Goal: Ask a question

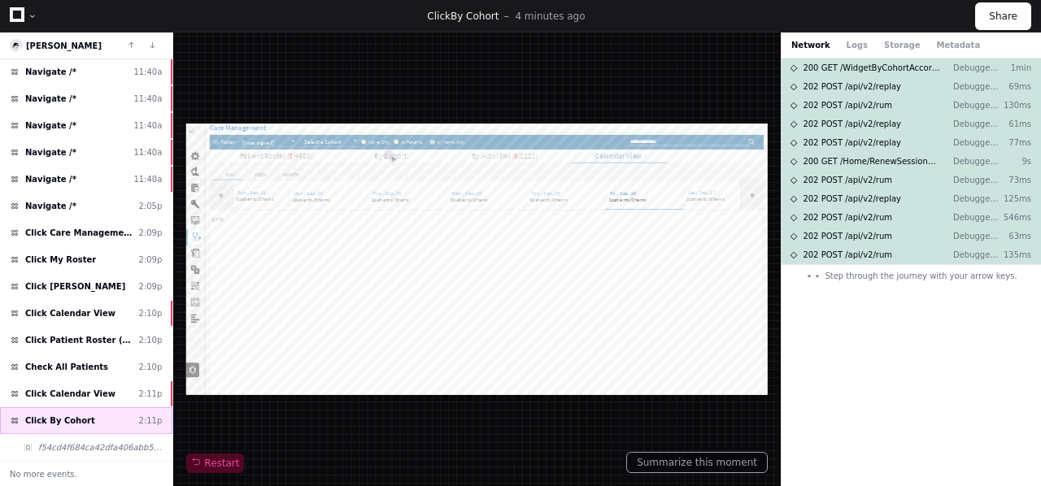
click at [75, 422] on span "Click By Cohort" at bounding box center [60, 421] width 70 height 12
click at [693, 464] on button "Summarize this moment" at bounding box center [697, 462] width 142 height 21
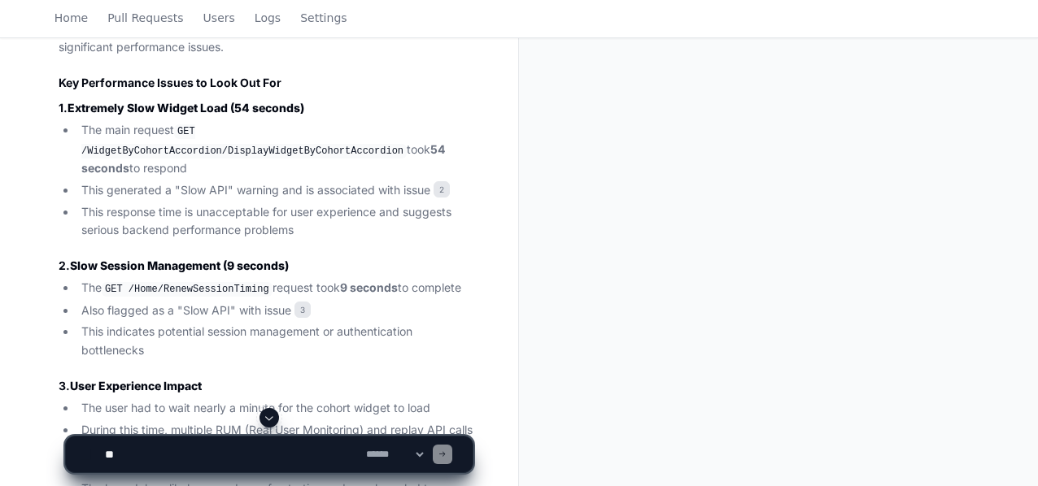
scroll to position [681, 0]
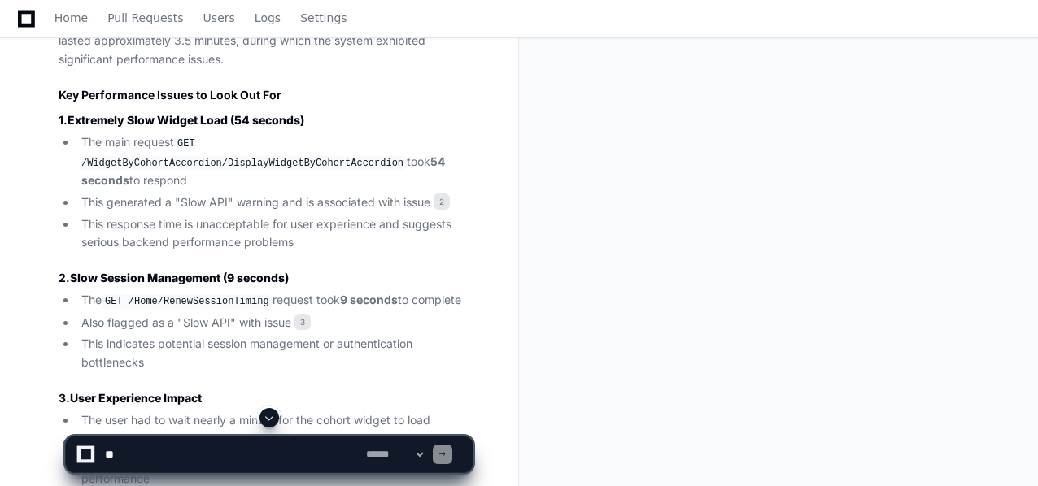
click at [274, 162] on code "GET /WidgetByCohortAccordion/DisplayWidgetByCohortAccordion" at bounding box center [243, 154] width 325 height 34
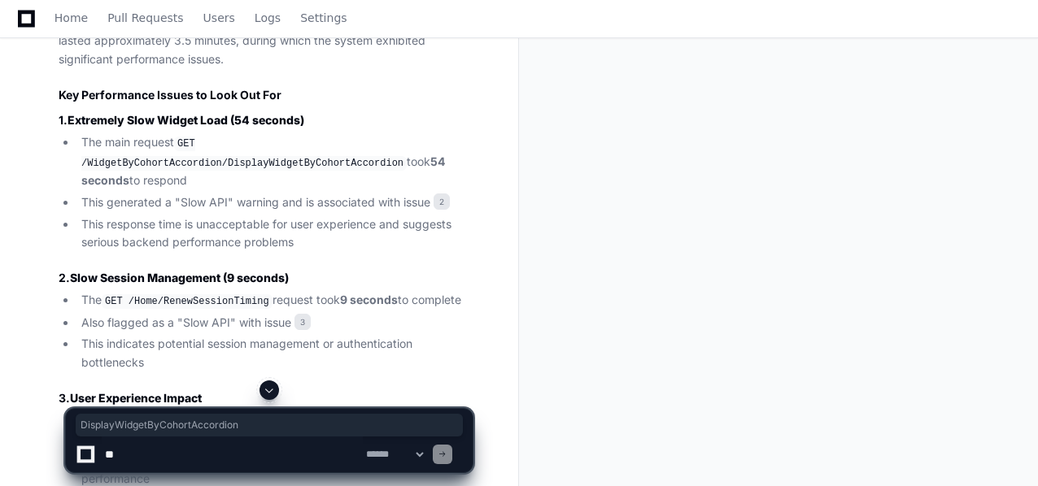
click at [129, 462] on textarea at bounding box center [232, 455] width 261 height 36
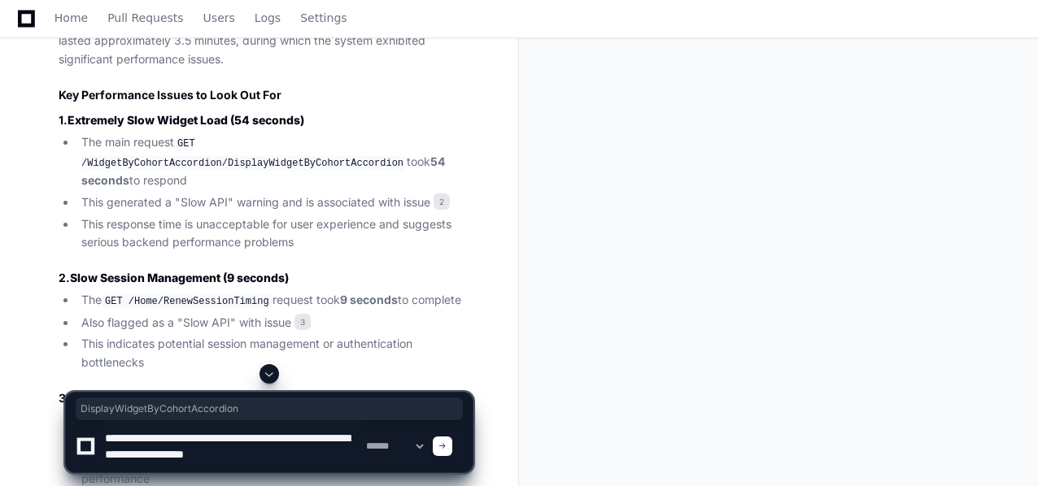
type textarea "**********"
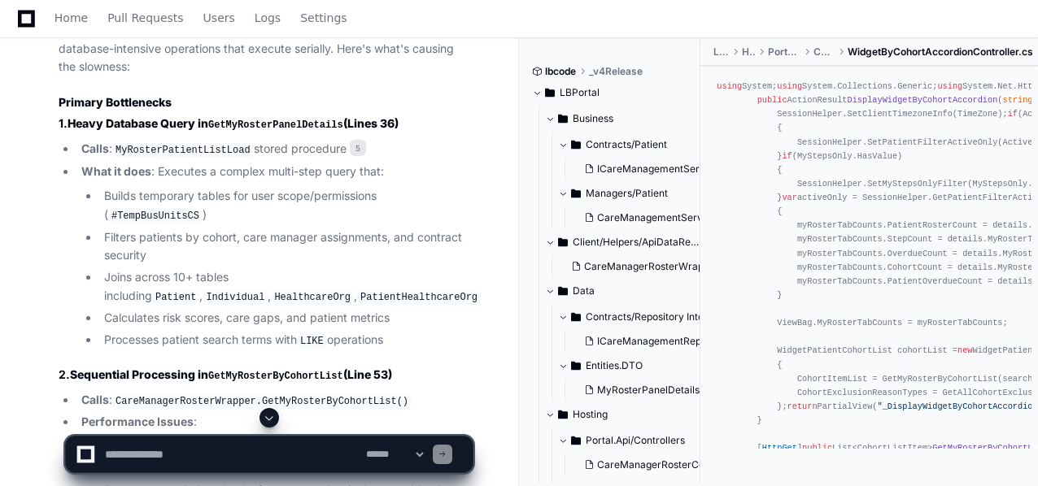
scroll to position [2284, 0]
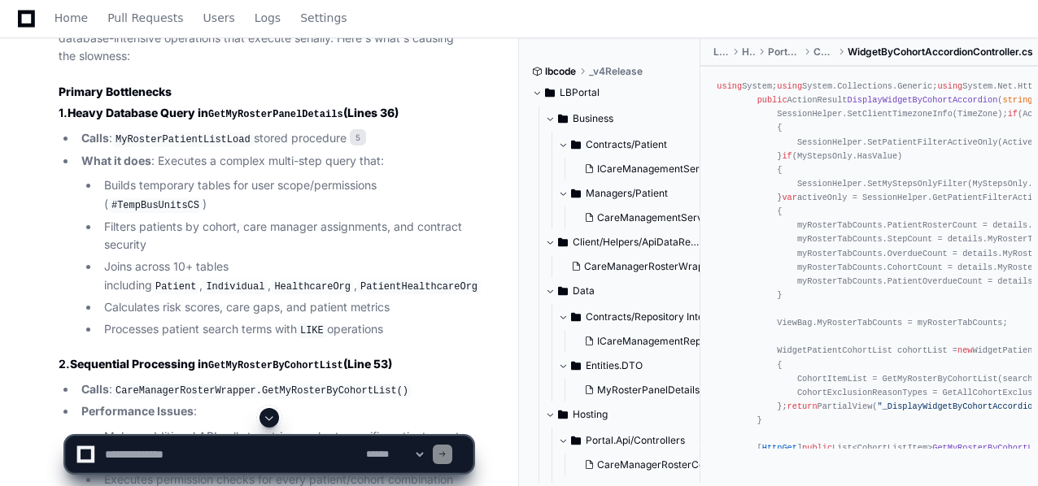
click at [250, 258] on li "Joins across 10+ tables including Patient , Individual , HealthcareOrg , Patien…" at bounding box center [285, 276] width 373 height 37
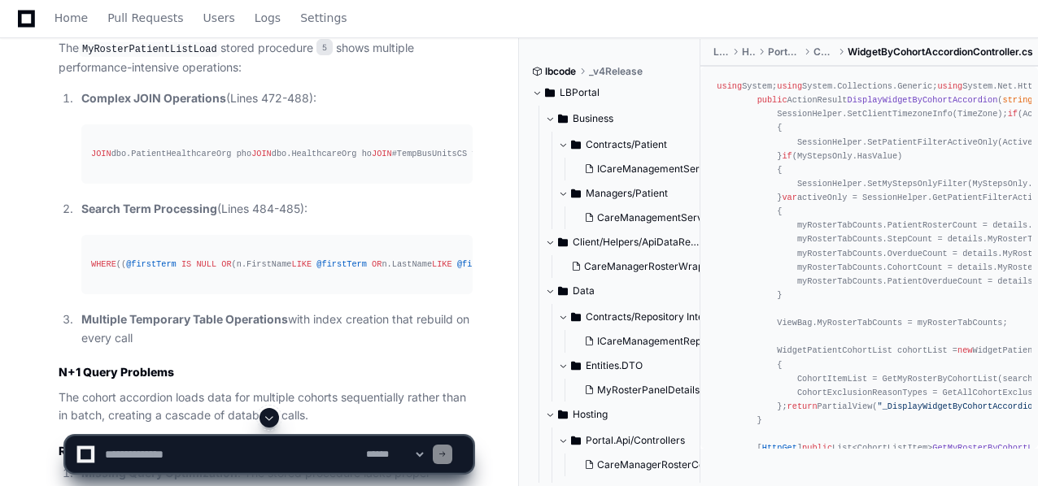
scroll to position [2757, 0]
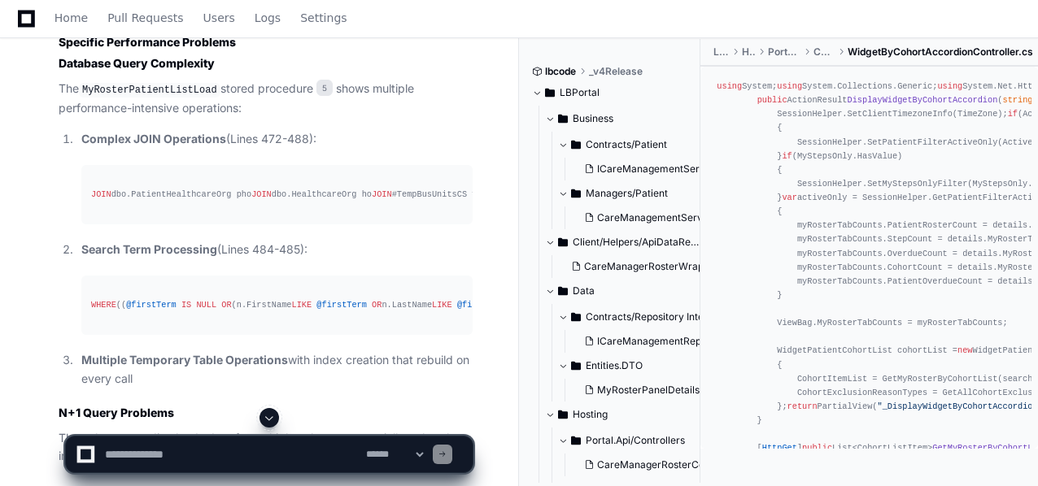
click at [187, 188] on div "JOIN dbo.PatientHealthcareOrg pho JOIN dbo.HealthcareOrg ho JOIN #TempBusUnitsC…" at bounding box center [277, 195] width 372 height 14
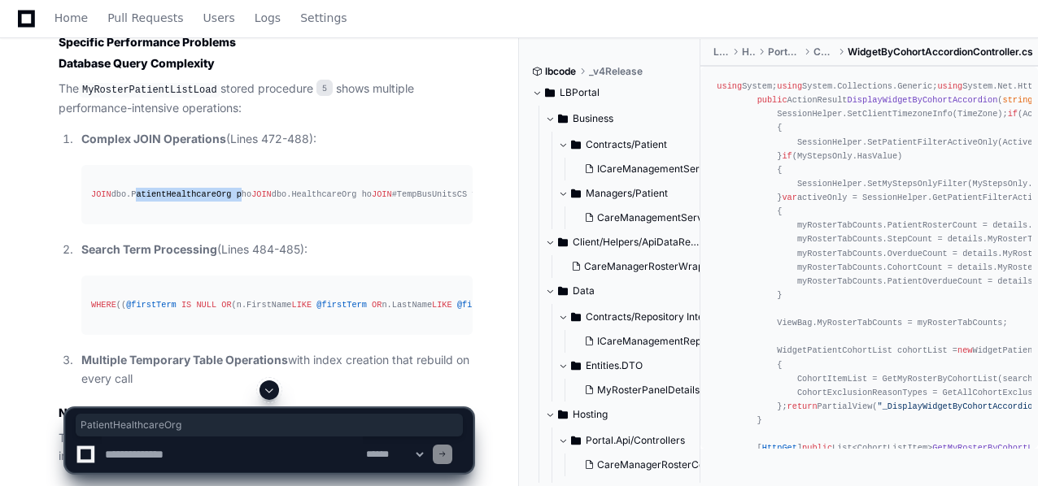
click at [187, 188] on div "JOIN dbo.PatientHealthcareOrg pho JOIN dbo.HealthcareOrg ho JOIN #TempBusUnitsC…" at bounding box center [277, 195] width 372 height 14
copy div "PatientHealthcareOrg"
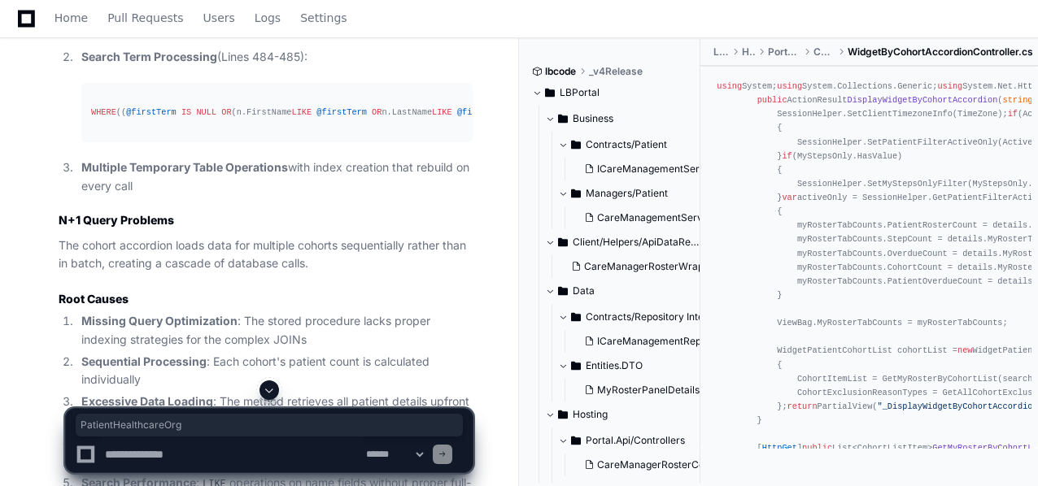
scroll to position [2949, 0]
drag, startPoint x: 58, startPoint y: 295, endPoint x: 175, endPoint y: 295, distance: 117.1
click at [175, 295] on div "WidgetByCohortAccordionController.cs 4 MyRosterPatientListLoad.sql 5 Perfect! N…" at bounding box center [249, 26] width 446 height 1580
click at [138, 456] on textarea at bounding box center [232, 455] width 261 height 36
type textarea "**********"
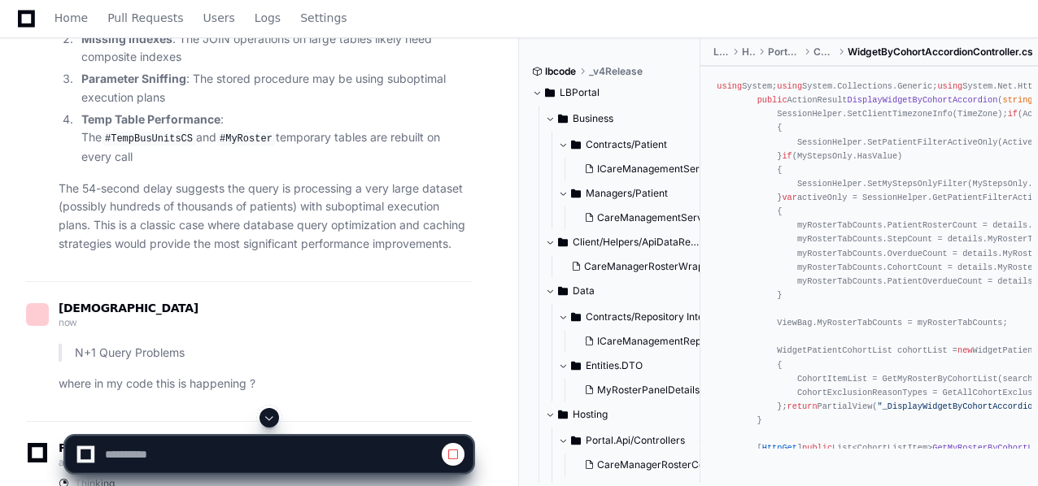
scroll to position [3695, 0]
